Goal: Task Accomplishment & Management: Complete application form

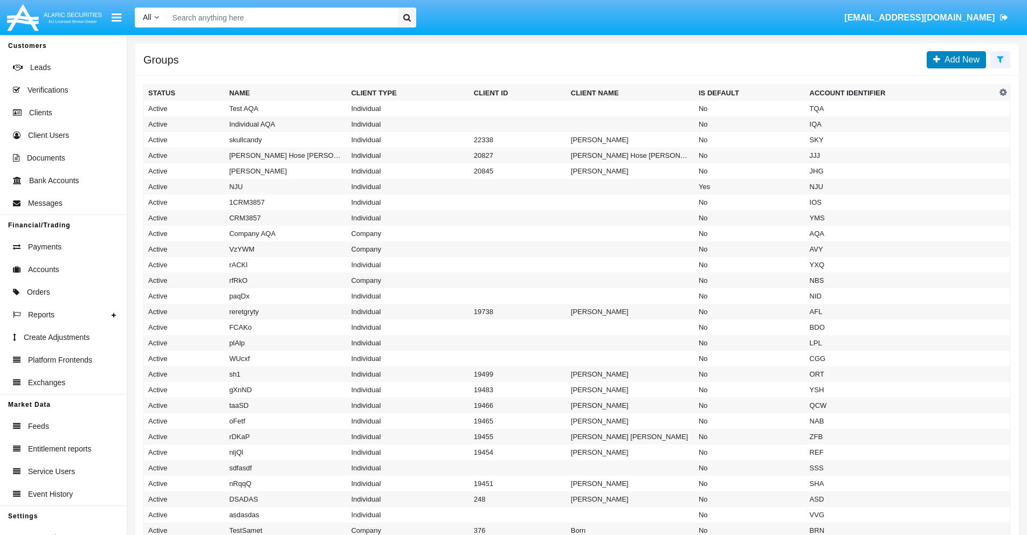
click at [959, 59] on span "Add New" at bounding box center [959, 59] width 39 height 9
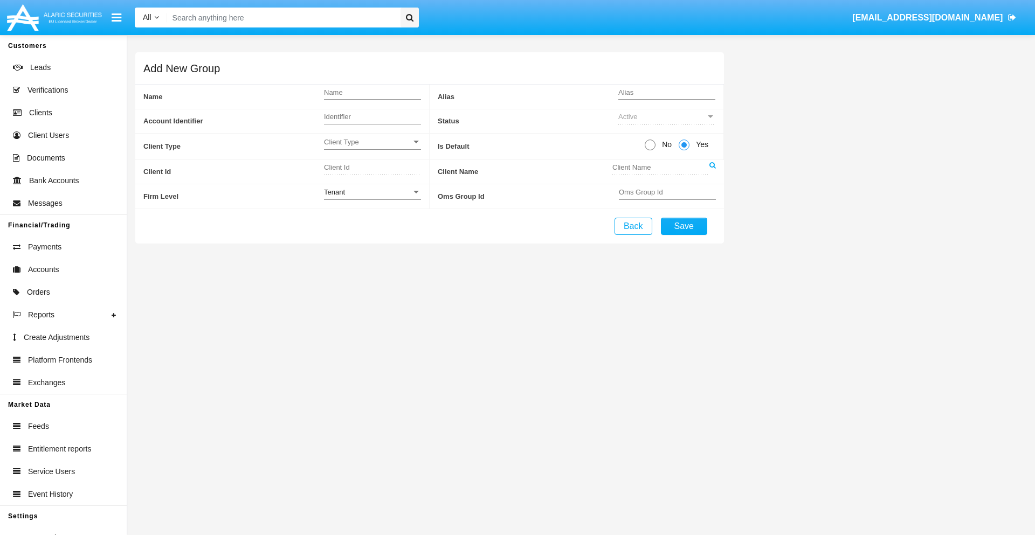
click at [665, 144] on span "No" at bounding box center [664, 144] width 19 height 11
click at [650, 150] on input "No" at bounding box center [649, 150] width 1 height 1
radio input "true"
type input "lsXVq"
type input "X"
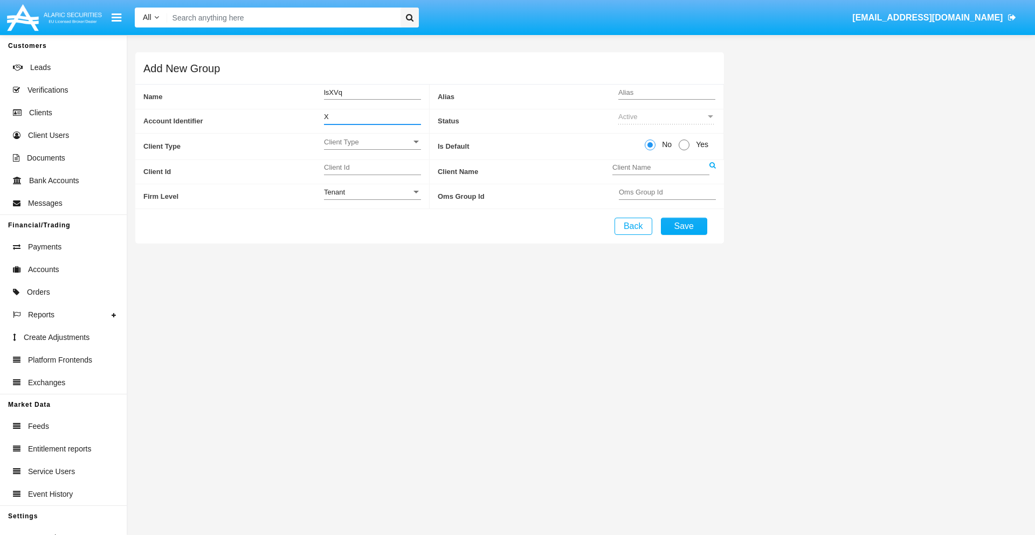
click at [372, 142] on span "Client Type" at bounding box center [367, 141] width 87 height 9
click at [372, 148] on span "Individual" at bounding box center [372, 147] width 97 height 21
click at [372, 192] on div "Tenant" at bounding box center [367, 192] width 87 height 9
click at [372, 198] on span "Tenant" at bounding box center [372, 198] width 97 height 21
type input "ZrbUJ"
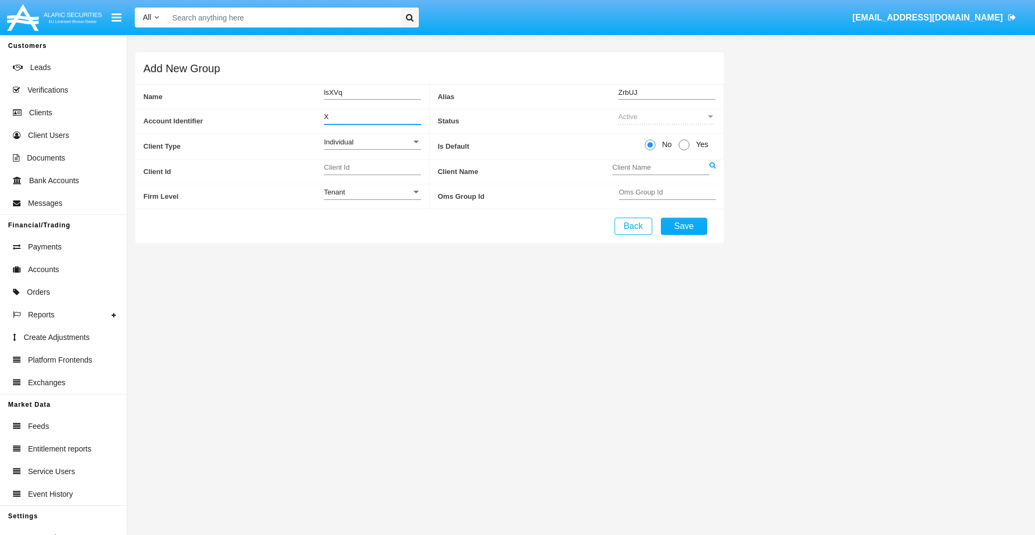
type input "X"
click at [683, 226] on button "Save" at bounding box center [684, 226] width 46 height 17
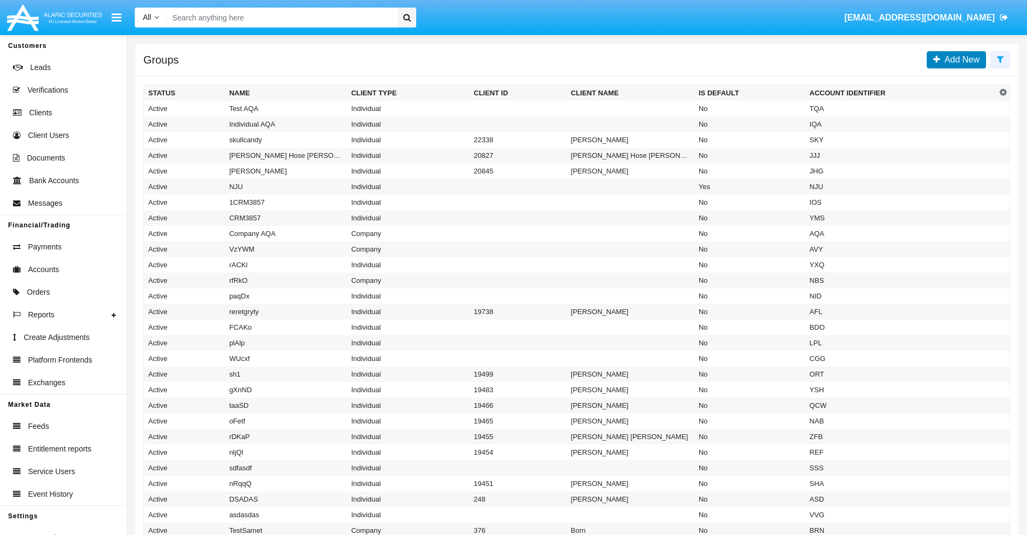
click at [959, 59] on span "Add New" at bounding box center [959, 59] width 39 height 9
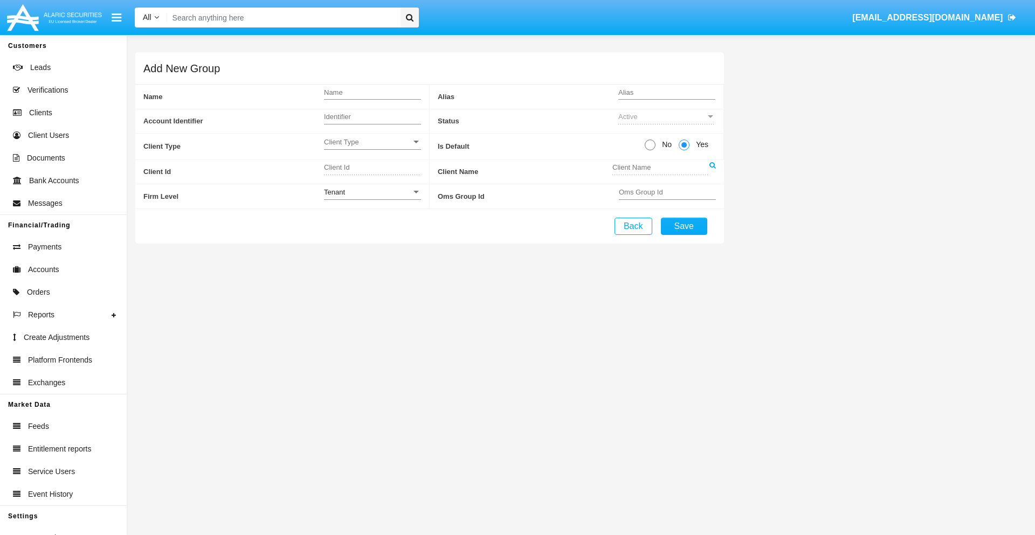
click at [665, 144] on span "No" at bounding box center [664, 144] width 19 height 11
click at [650, 150] on input "No" at bounding box center [649, 150] width 1 height 1
radio input "true"
click at [372, 142] on span "Client Type" at bounding box center [367, 141] width 87 height 9
click at [372, 169] on span "Company" at bounding box center [372, 168] width 97 height 21
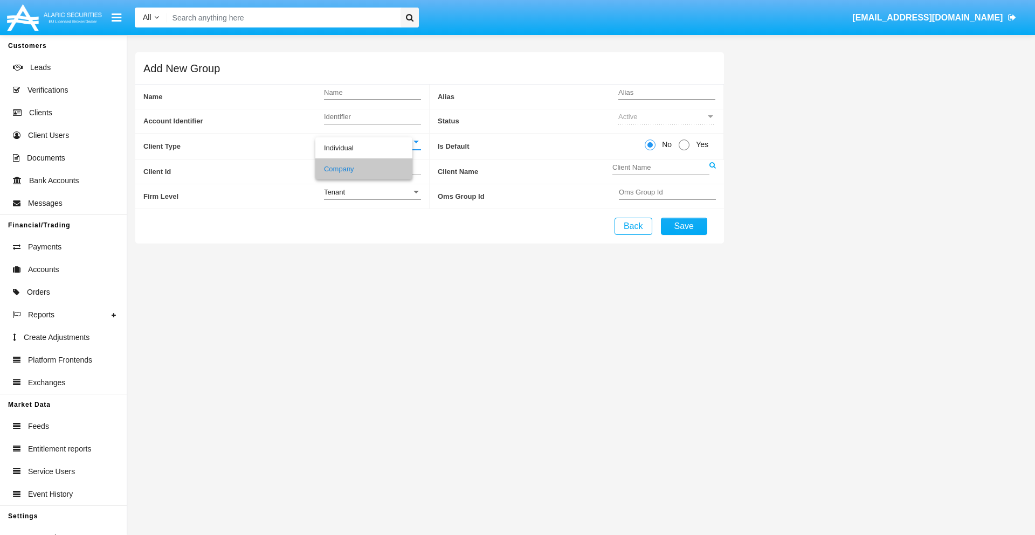
click at [712, 171] on link at bounding box center [712, 172] width 6 height 24
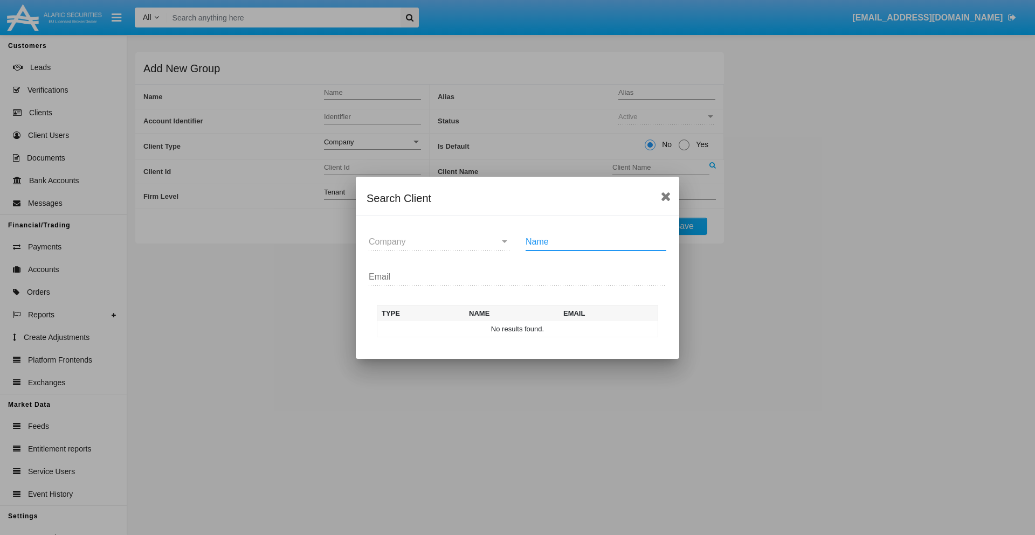
click at [596, 241] on input "Name" at bounding box center [595, 242] width 141 height 10
type input "FlashTurtles"
click at [527, 329] on td "FlashTurtles" at bounding box center [526, 329] width 113 height 16
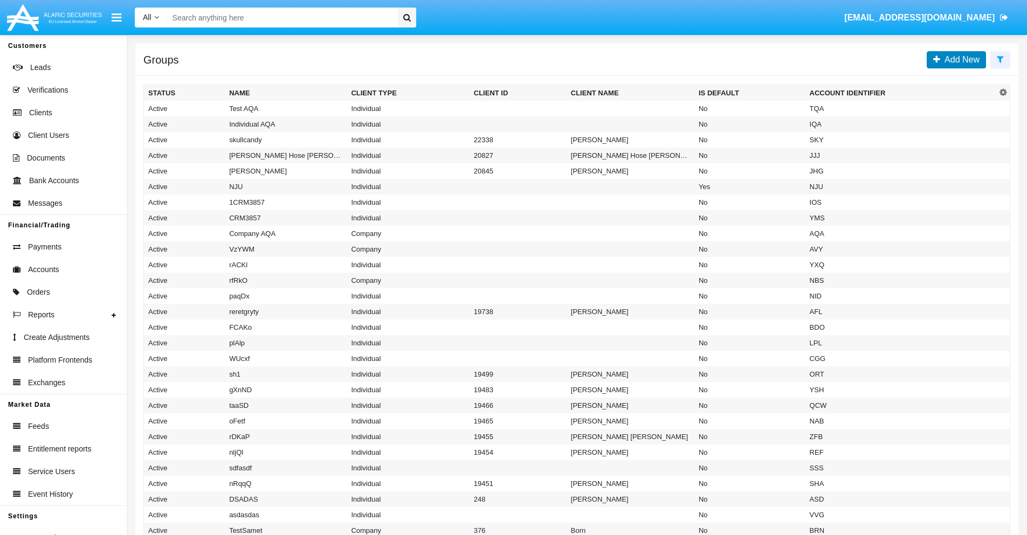
click at [959, 59] on span "Add New" at bounding box center [959, 59] width 39 height 9
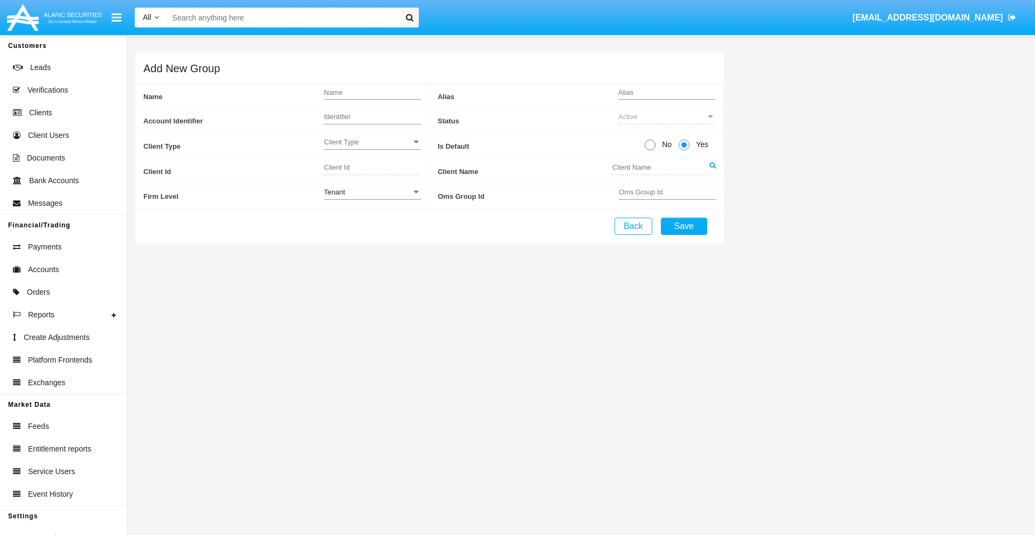
click at [665, 144] on span "No" at bounding box center [664, 144] width 19 height 11
click at [650, 150] on input "No" at bounding box center [649, 150] width 1 height 1
radio input "true"
click at [372, 142] on span "Client Type" at bounding box center [367, 141] width 87 height 9
click at [372, 148] on span "Individual" at bounding box center [372, 147] width 97 height 21
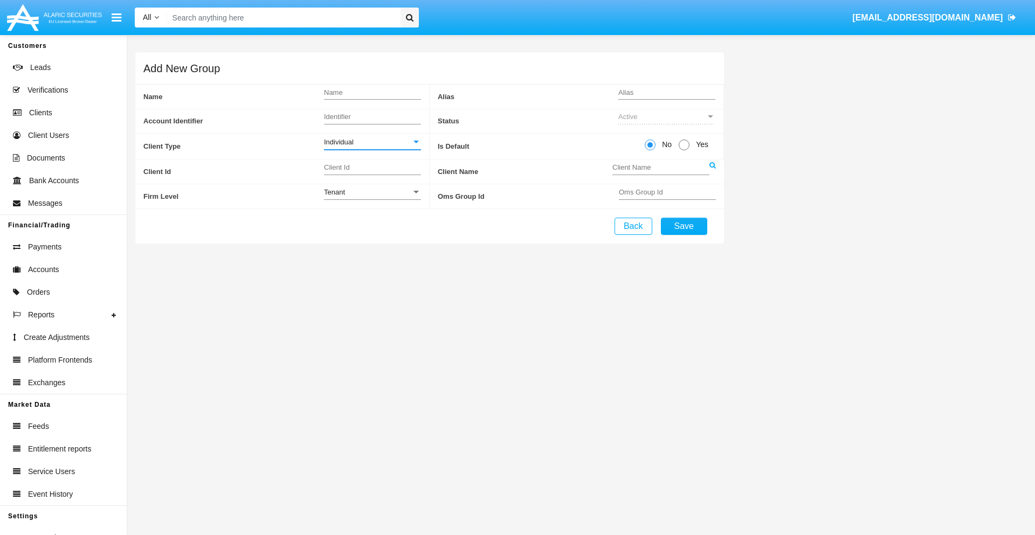
click at [712, 171] on link at bounding box center [712, 172] width 6 height 24
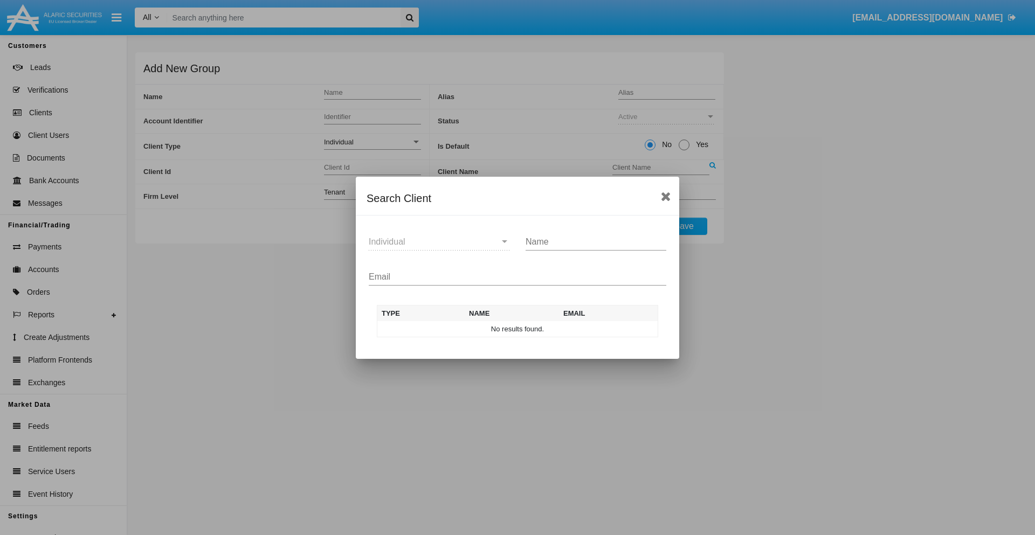
click at [517, 276] on input "Email" at bounding box center [517, 277] width 297 height 10
type input "test-user-snake@aqa.com"
click at [606, 329] on td "test-user-snake@aqa.com" at bounding box center [606, 329] width 103 height 16
